Goal: Task Accomplishment & Management: Manage account settings

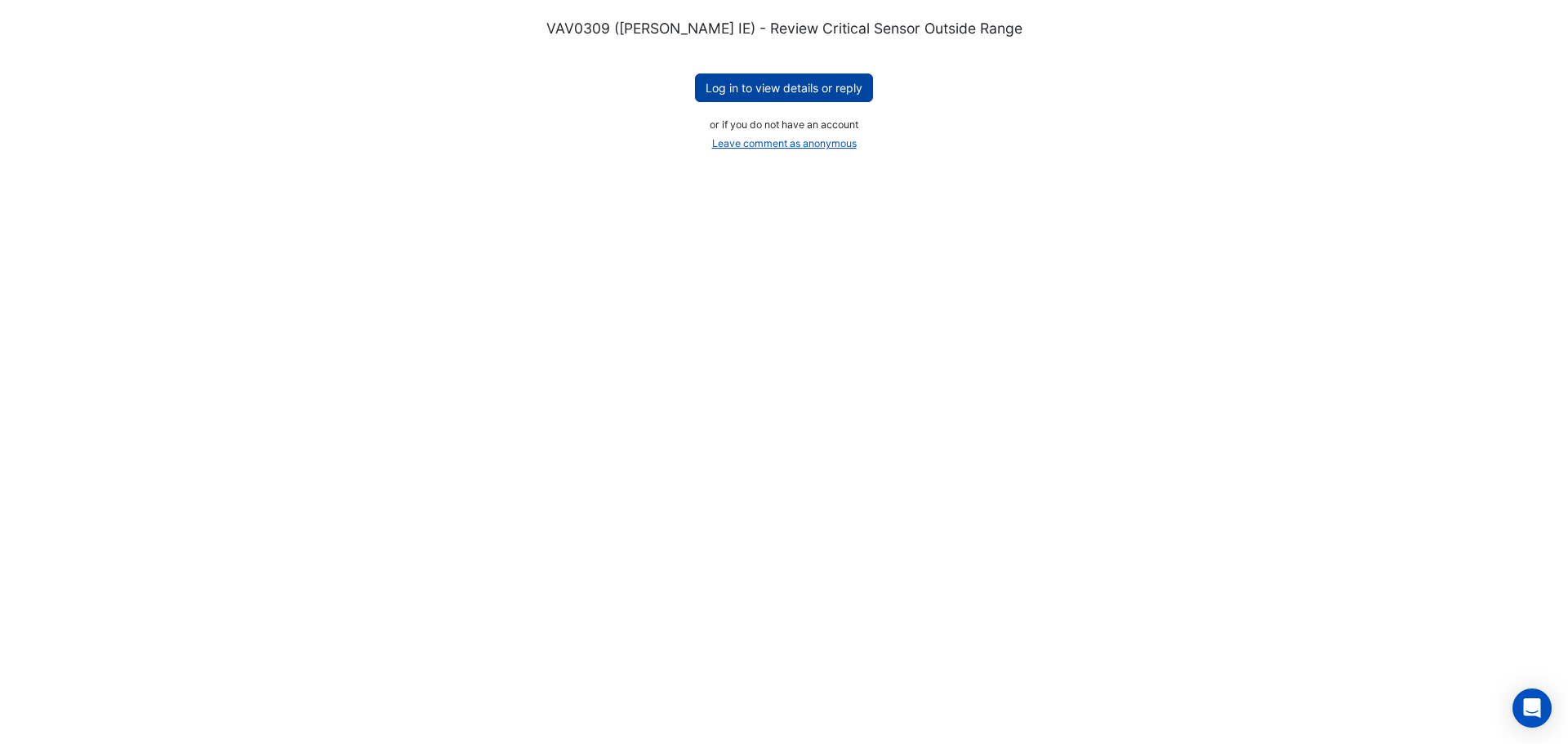
click at [794, 90] on button "Log in to view details or reply" at bounding box center [784, 87] width 178 height 28
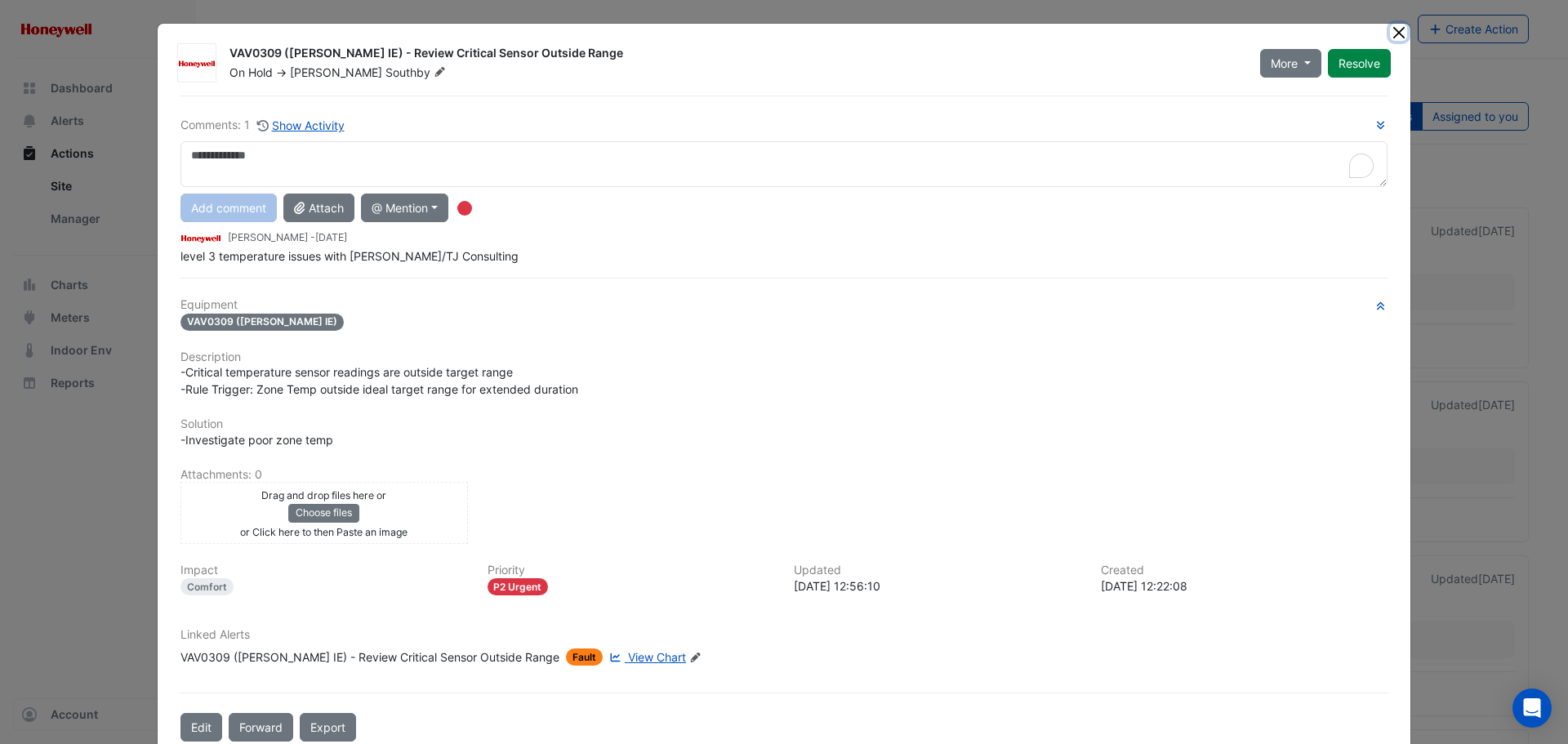
click at [1390, 23] on button "Close" at bounding box center [1398, 32] width 18 height 18
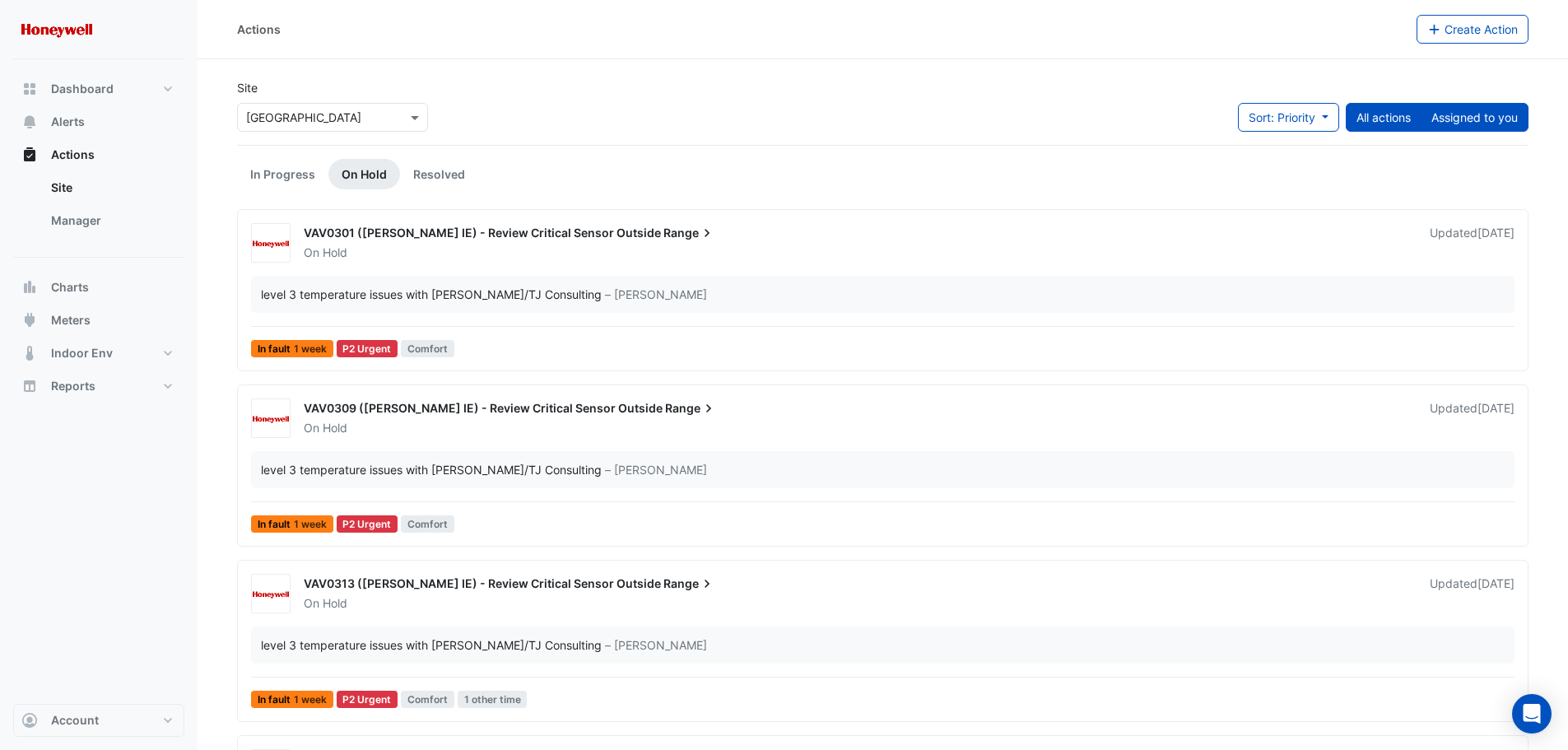
click at [1456, 117] on button "Assigned to you" at bounding box center [1476, 117] width 108 height 29
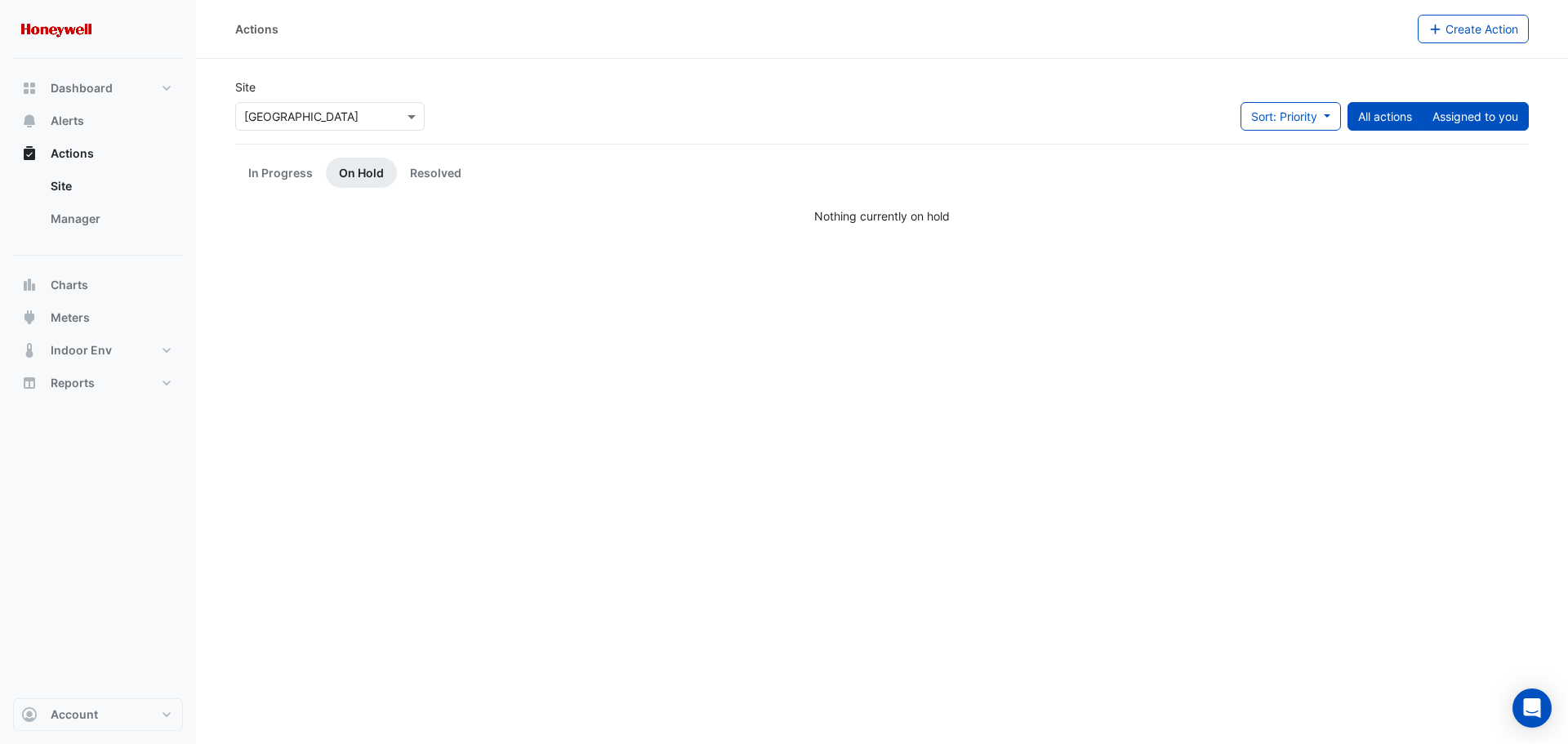
click at [1388, 116] on button "All actions" at bounding box center [1385, 116] width 75 height 28
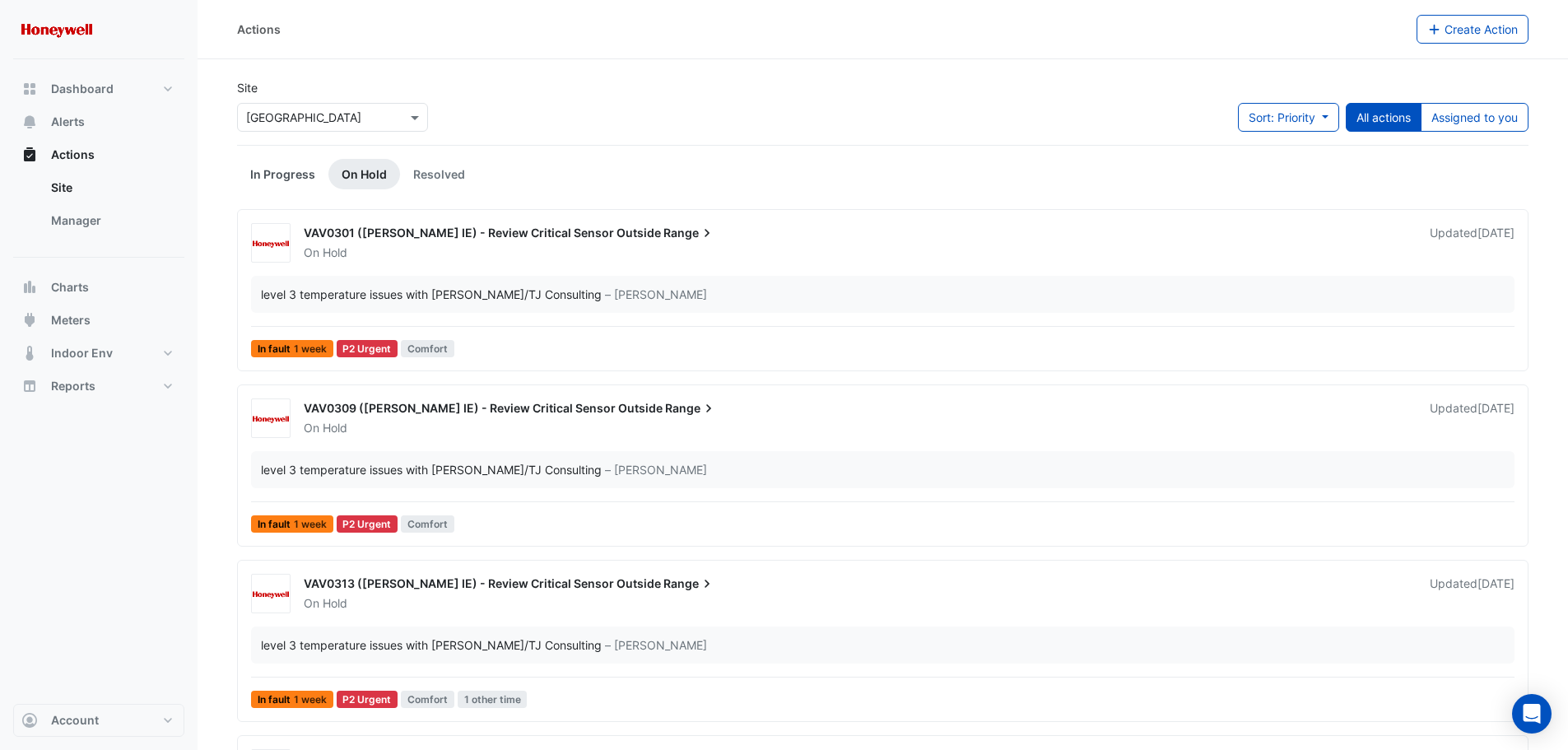
click at [283, 176] on link "In Progress" at bounding box center [282, 174] width 91 height 31
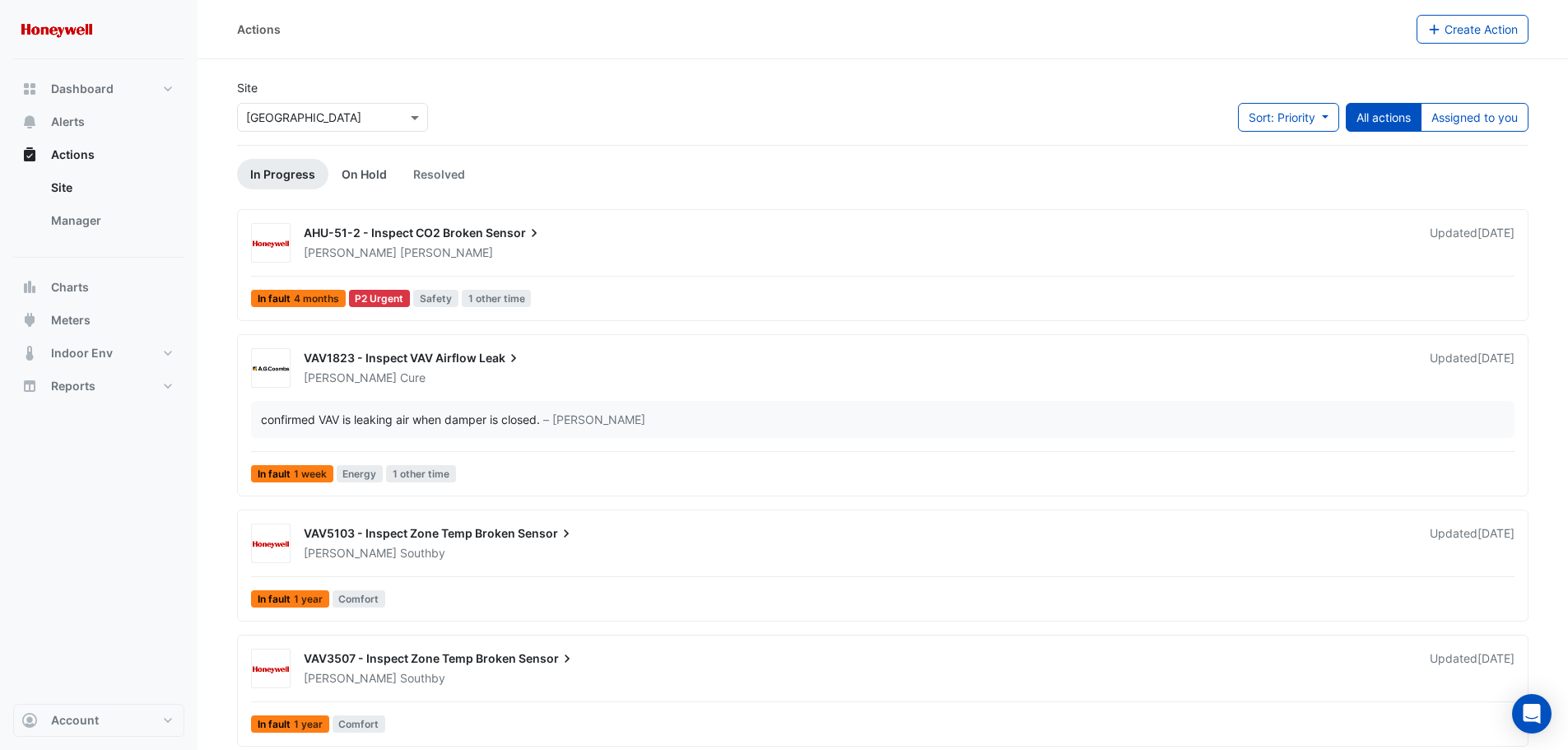
click at [369, 169] on link "On Hold" at bounding box center [364, 174] width 72 height 31
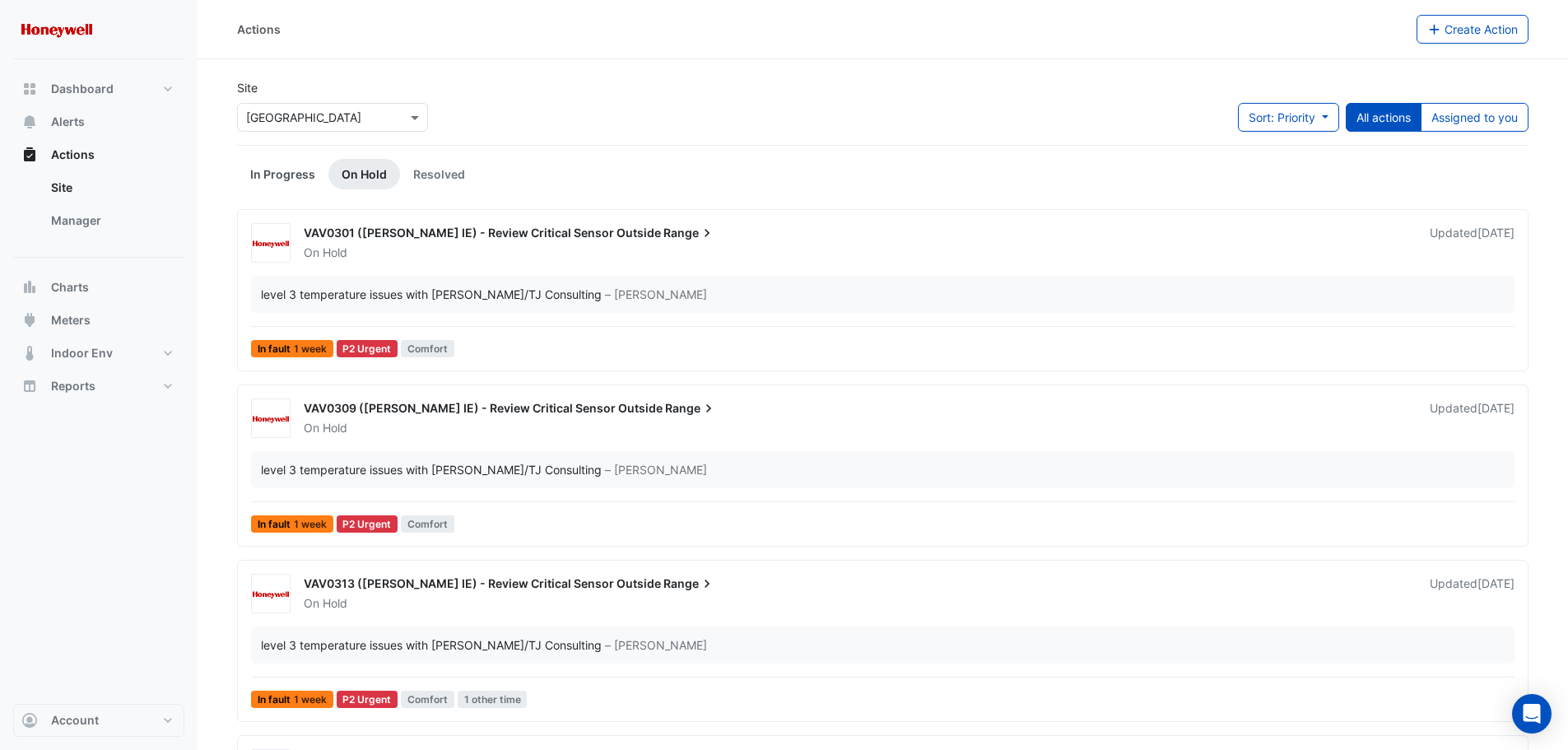
click at [296, 182] on link "In Progress" at bounding box center [282, 174] width 91 height 31
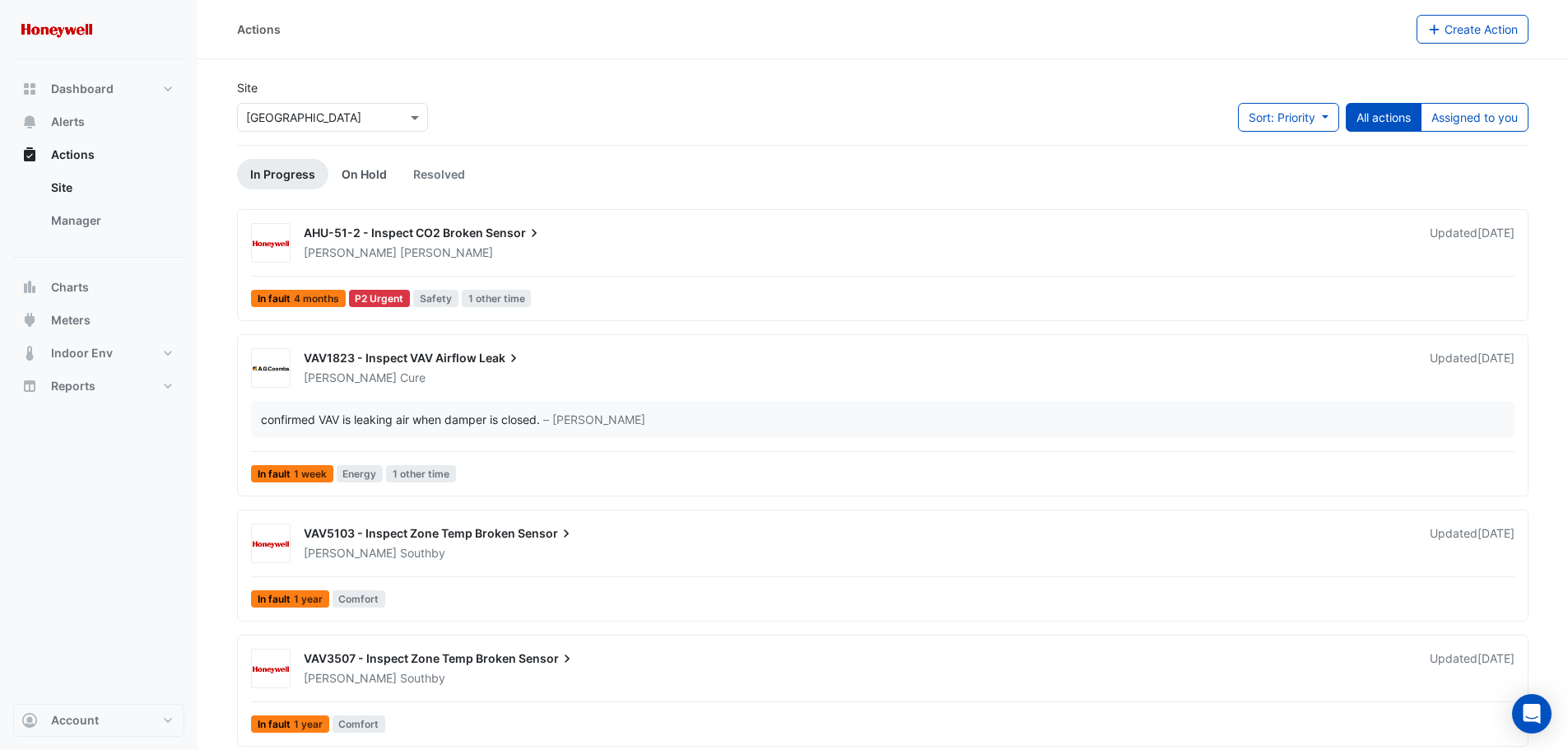
click at [381, 174] on link "On Hold" at bounding box center [364, 174] width 72 height 31
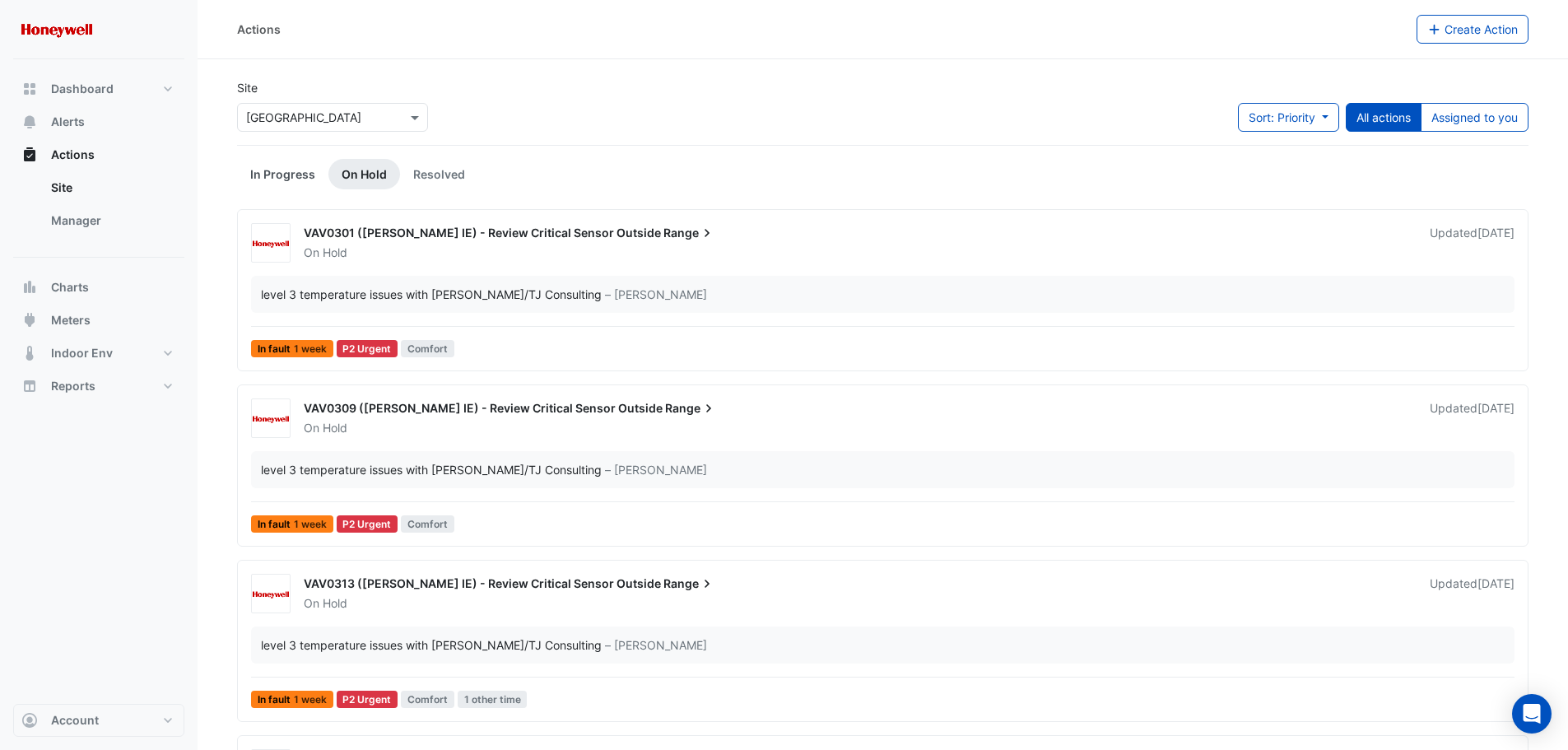
click at [291, 169] on link "In Progress" at bounding box center [282, 174] width 91 height 31
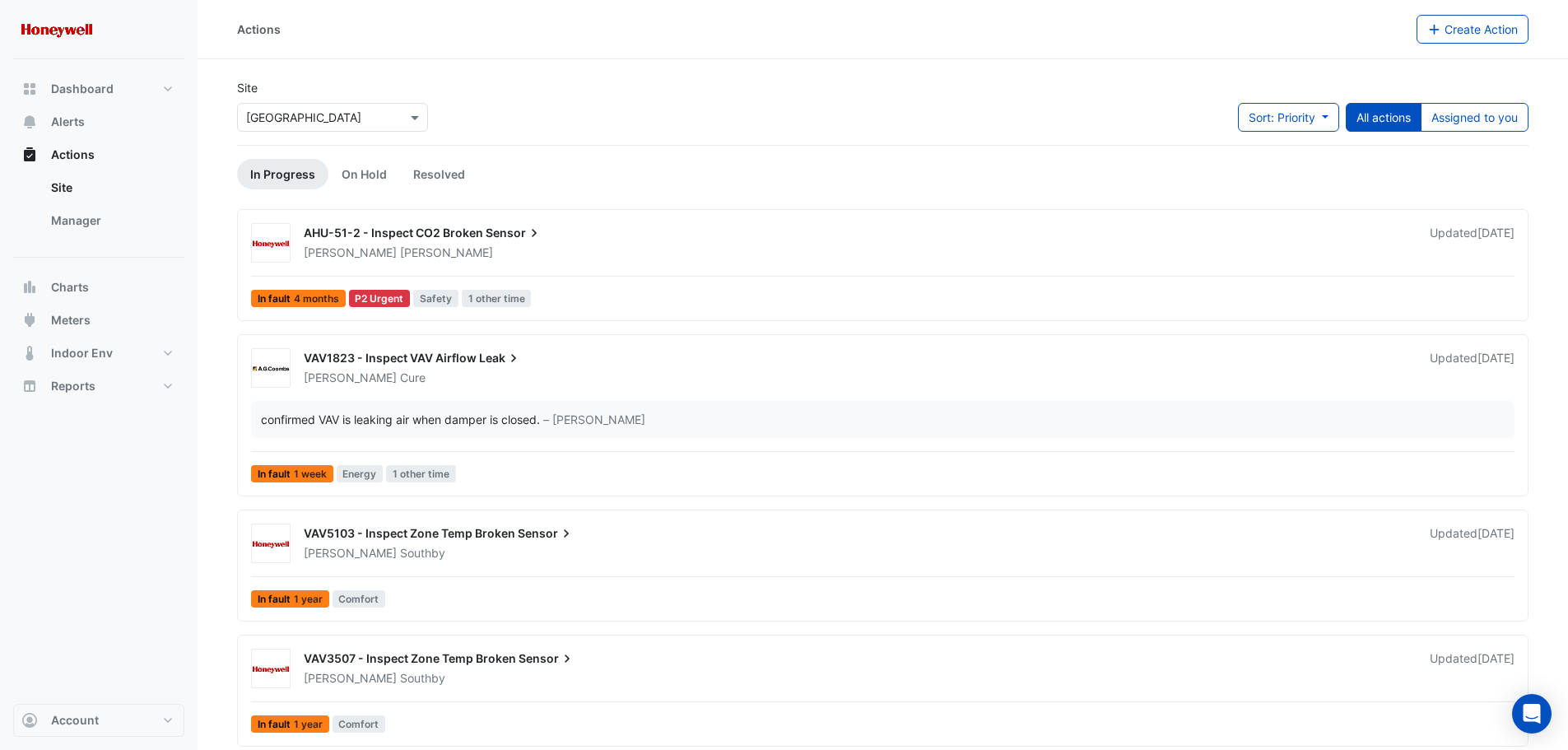
click at [743, 124] on div "Site × [GEOGRAPHIC_DATA] Sort: Priority Priority Updated All actions Assigned t…" at bounding box center [882, 111] width 1311 height 66
